Goal: Task Accomplishment & Management: Manage account settings

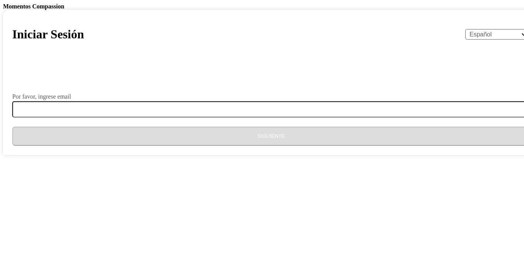
select select "es"
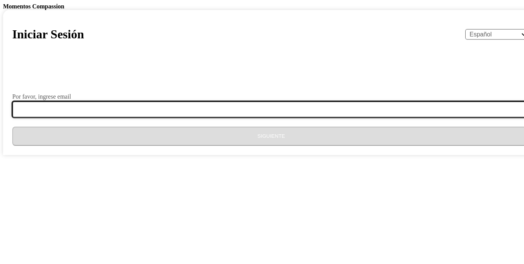
drag, startPoint x: 0, startPoint y: 0, endPoint x: 256, endPoint y: 218, distance: 335.7
click at [256, 117] on input "Por favor, ingrese email" at bounding box center [275, 109] width 527 height 16
type input "[EMAIL_ADDRESS][DOMAIN_NAME]"
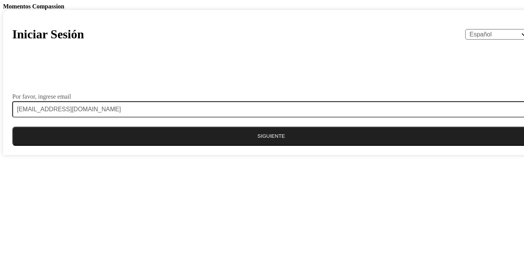
click at [260, 146] on button "Siguiente" at bounding box center [271, 136] width 518 height 19
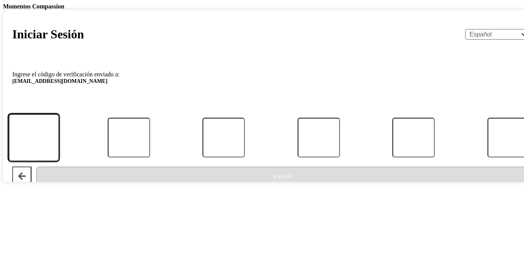
click at [59, 162] on input "Código" at bounding box center [33, 138] width 51 height 48
type input "6"
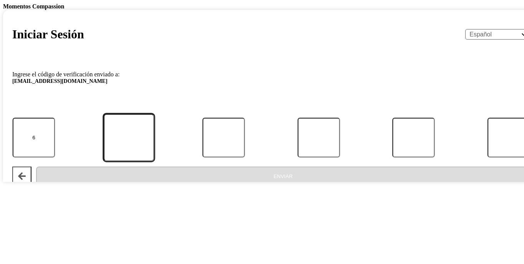
type input "7"
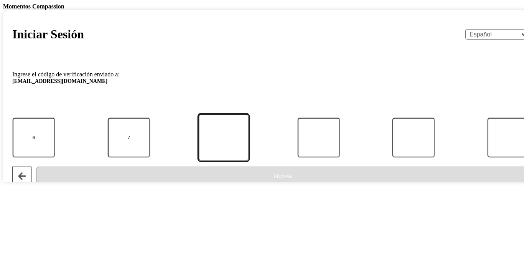
type input "8"
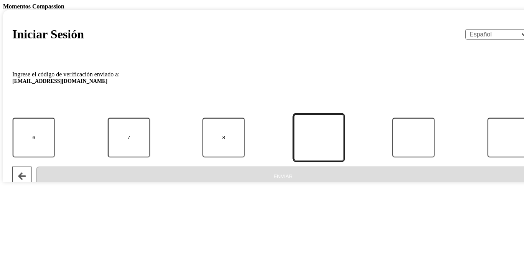
type input "2"
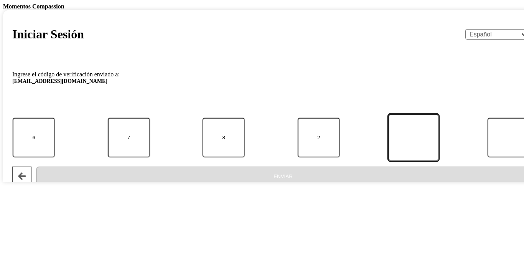
type input "5"
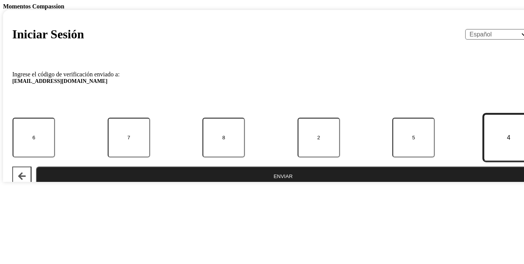
type input "4"
click at [257, 186] on button "Enviar" at bounding box center [283, 176] width 494 height 19
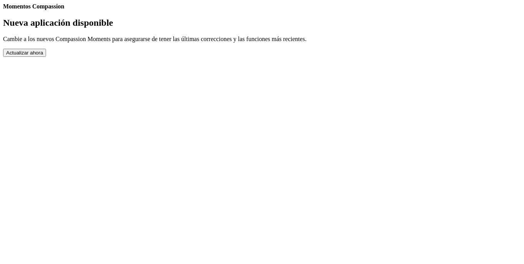
click at [46, 57] on button "Actualizar ahora" at bounding box center [24, 53] width 43 height 8
